Goal: Navigation & Orientation: Find specific page/section

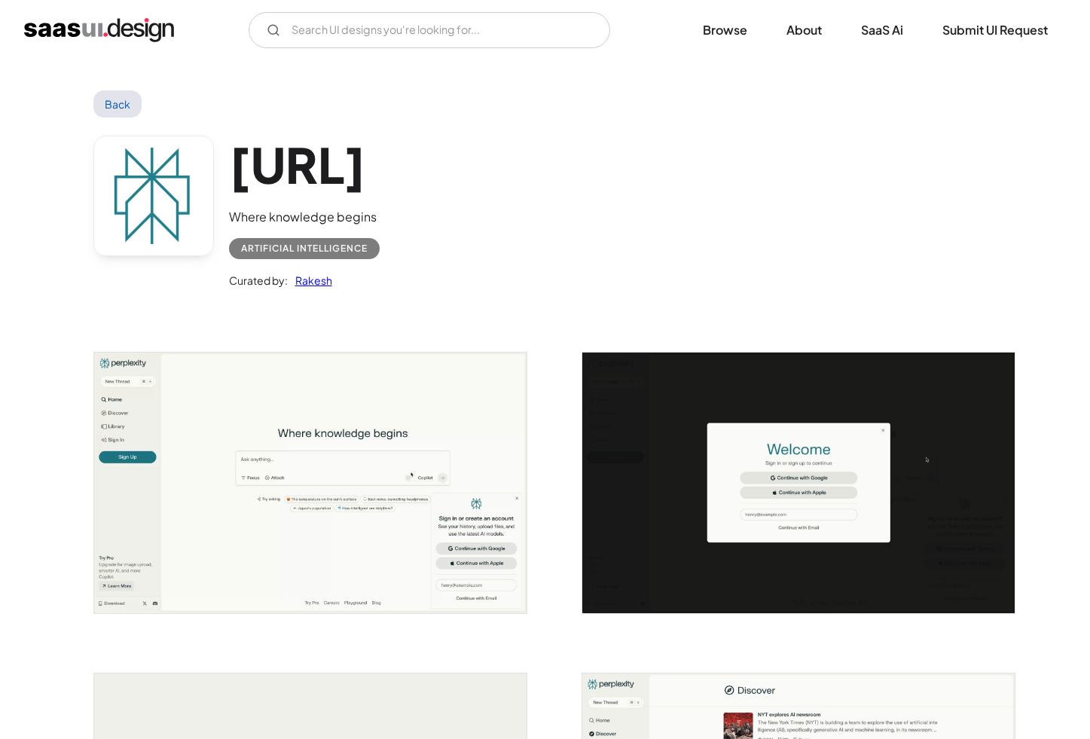
click at [93, 38] on img "home" at bounding box center [99, 30] width 150 height 24
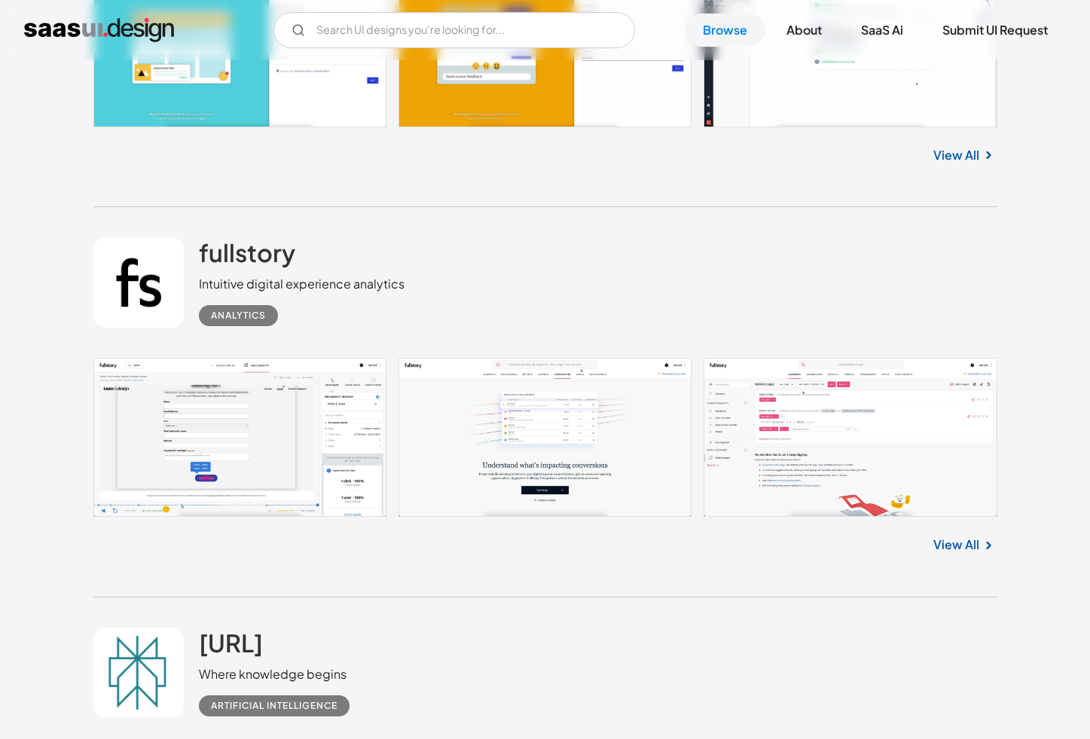
scroll to position [2304, 0]
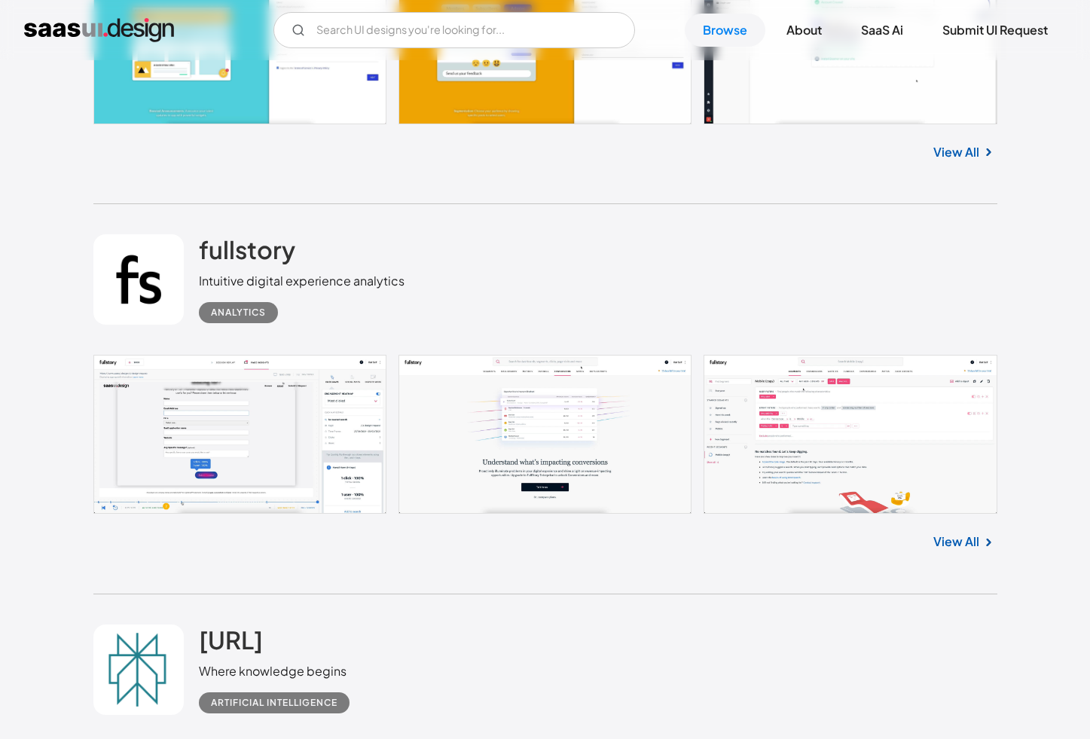
click at [860, 441] on link at bounding box center [545, 434] width 904 height 159
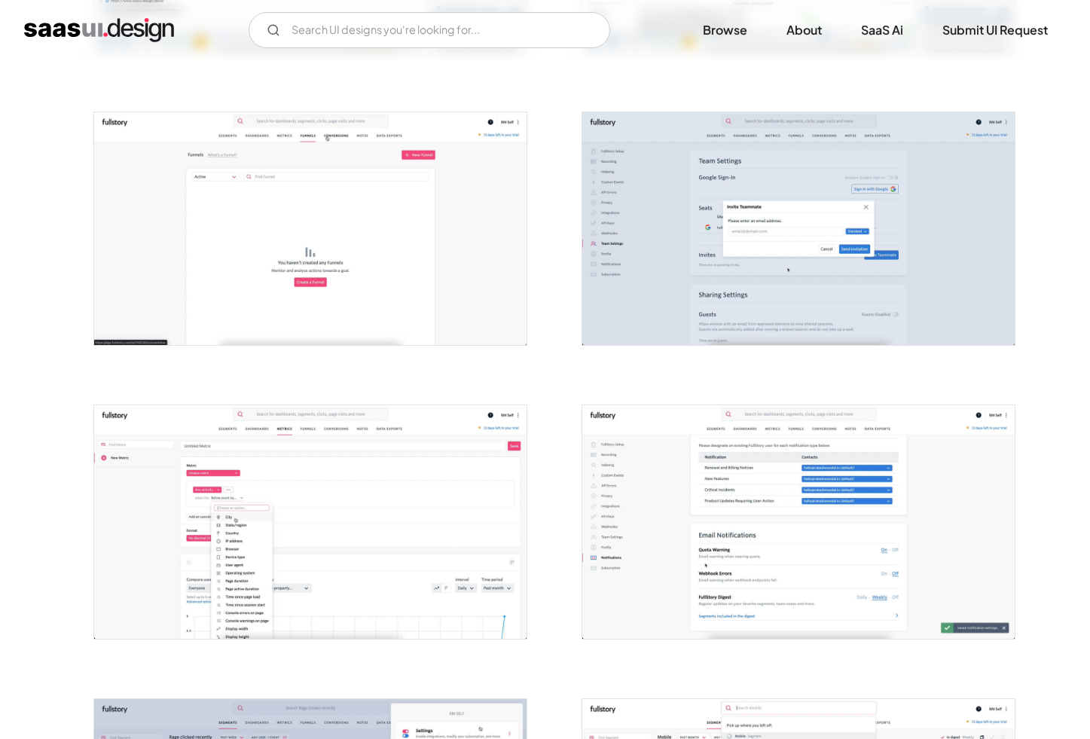
scroll to position [1437, 0]
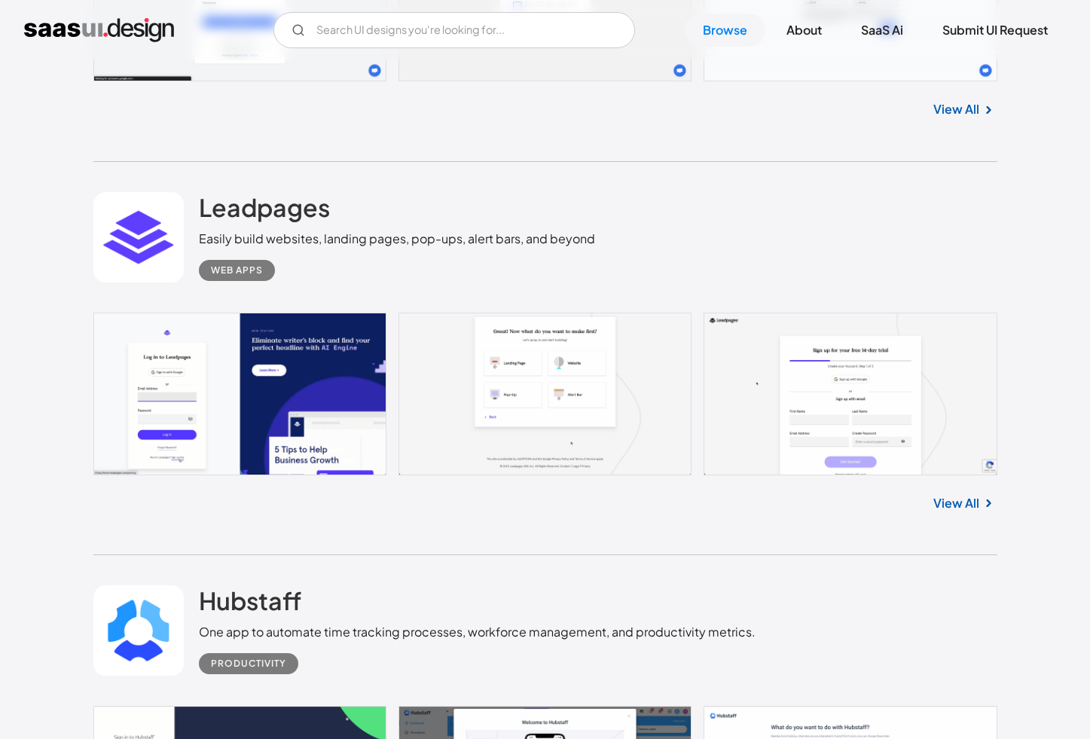
scroll to position [10438, 0]
